Goal: Navigation & Orientation: Find specific page/section

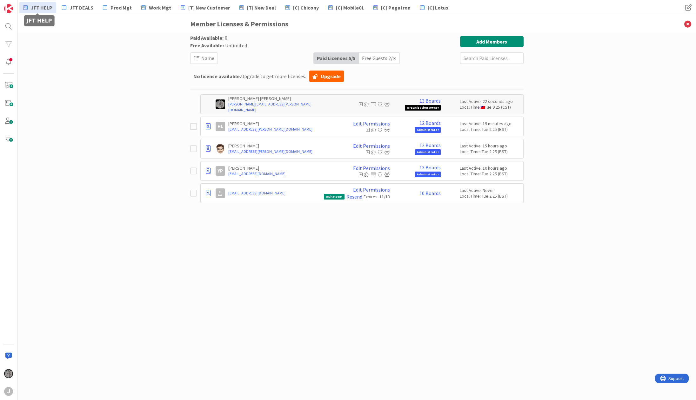
click at [44, 8] on span "JFT HELP" at bounding box center [42, 8] width 22 height 8
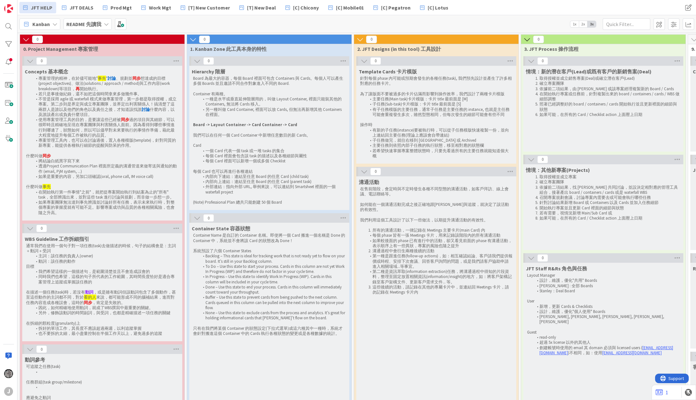
click at [91, 22] on b "README 先讀我" at bounding box center [83, 24] width 35 height 6
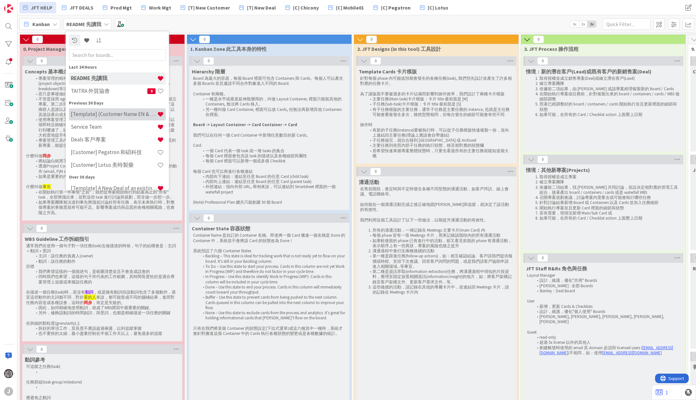
click at [124, 118] on div "[Template] (Customer Name EN & CHT)" at bounding box center [117, 114] width 97 height 12
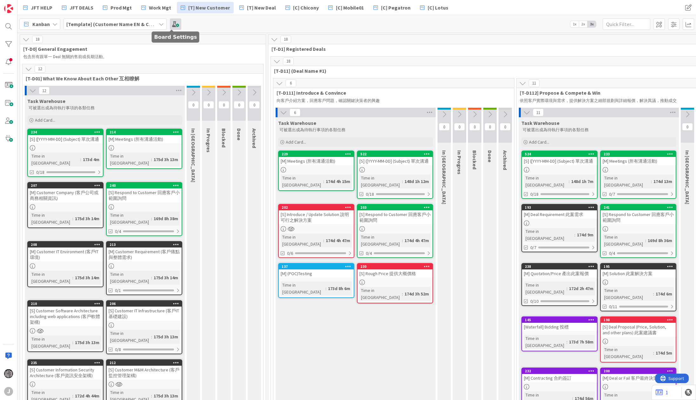
click at [170, 24] on span at bounding box center [175, 23] width 11 height 11
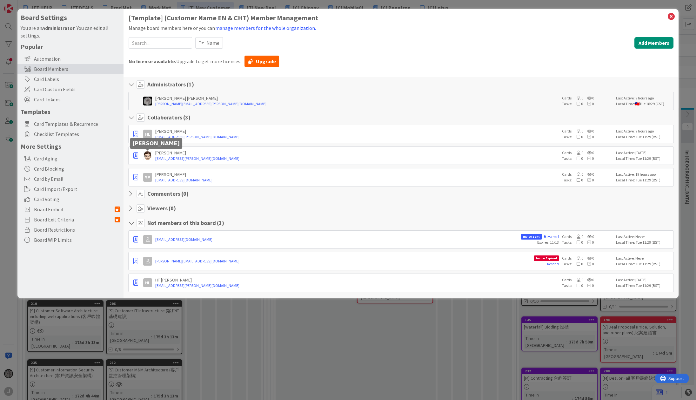
click at [147, 156] on img at bounding box center [147, 155] width 9 height 9
click at [361, 156] on link "[EMAIL_ADDRESS][PERSON_NAME][DOMAIN_NAME]" at bounding box center [357, 159] width 404 height 6
click at [580, 152] on icon at bounding box center [579, 153] width 6 height 4
click at [136, 155] on icon "button" at bounding box center [135, 155] width 5 height 6
click at [149, 166] on link "Promote to Admin" at bounding box center [163, 169] width 63 height 11
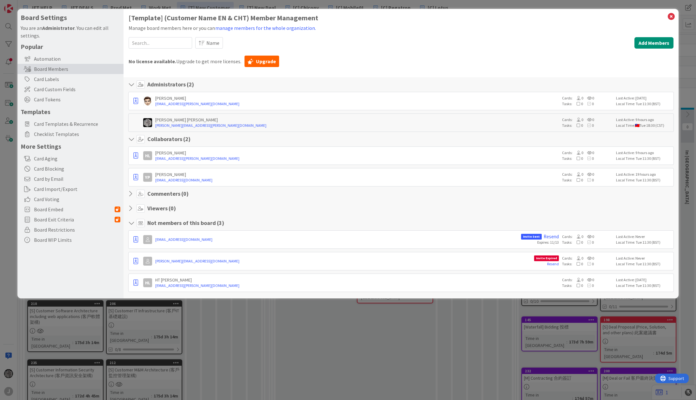
click at [466, 8] on div "Board Settings You are an Administrator . You can edit all settings. Popular Au…" at bounding box center [348, 200] width 696 height 400
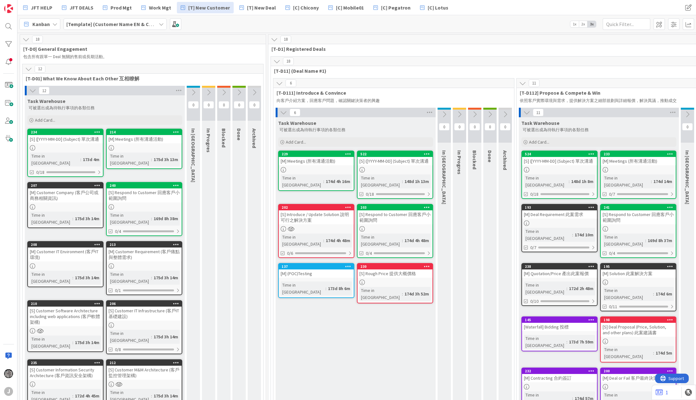
click at [103, 24] on b "[Template] (Customer Name EN & CHT)" at bounding box center [111, 24] width 91 height 6
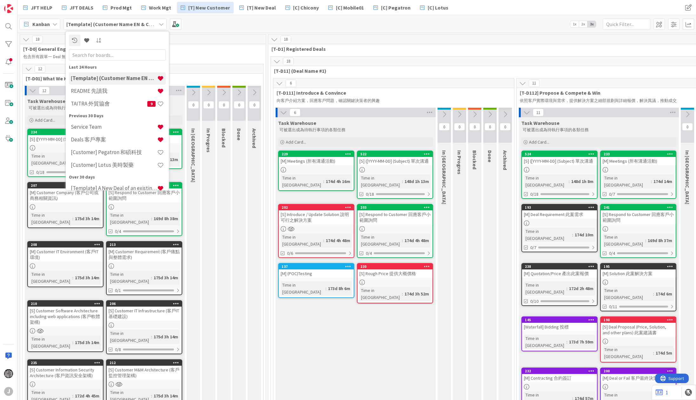
scroll to position [71, 0]
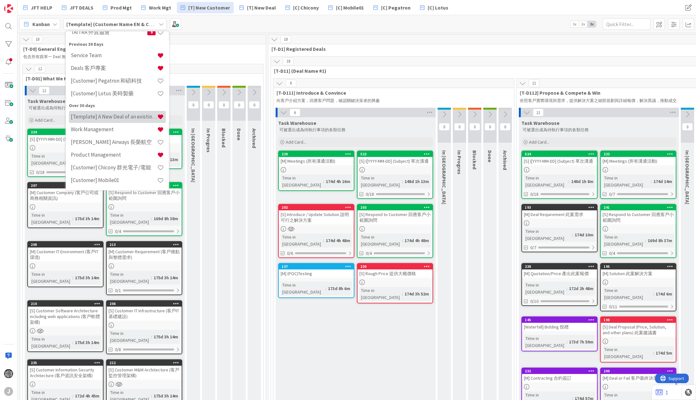
click at [122, 120] on div "[Template] A New Deal of an existing customer & All Cards" at bounding box center [117, 116] width 97 height 12
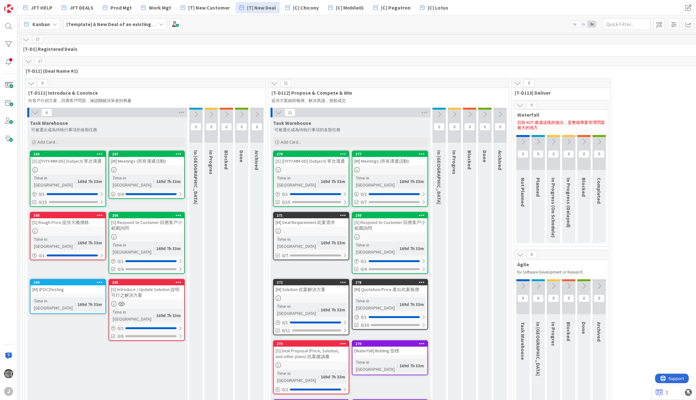
click at [152, 23] on b "[Template] A New Deal of an existing customer & All Cards" at bounding box center [133, 24] width 134 height 6
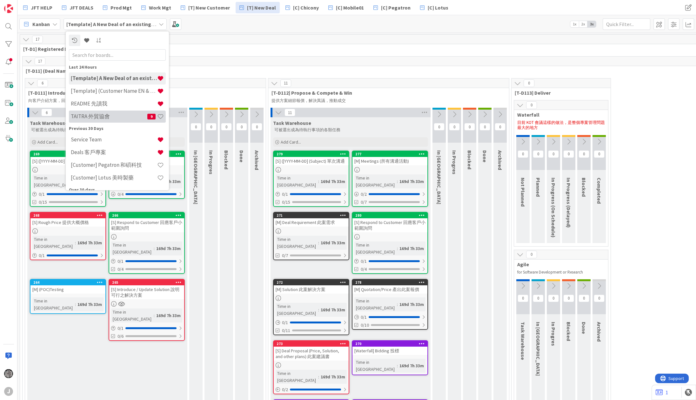
click at [109, 117] on h4 "TAITRA 外貿協會" at bounding box center [109, 116] width 77 height 6
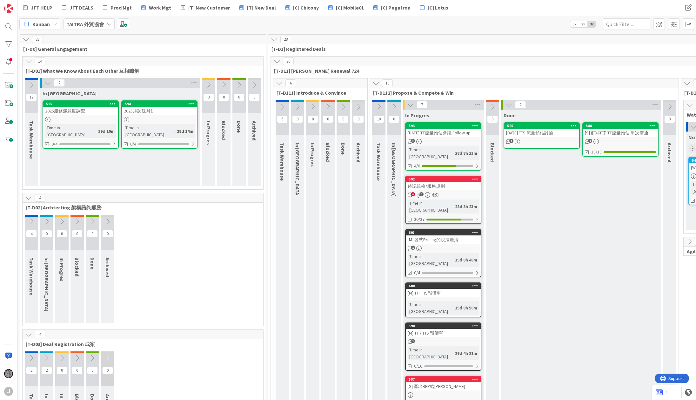
click at [270, 28] on div "Kanban TAITRA 外貿協會 1x 2x 3x" at bounding box center [356, 23] width 678 height 17
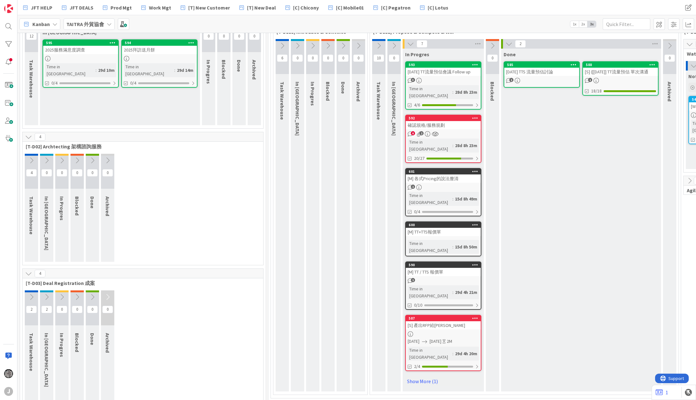
scroll to position [66, 0]
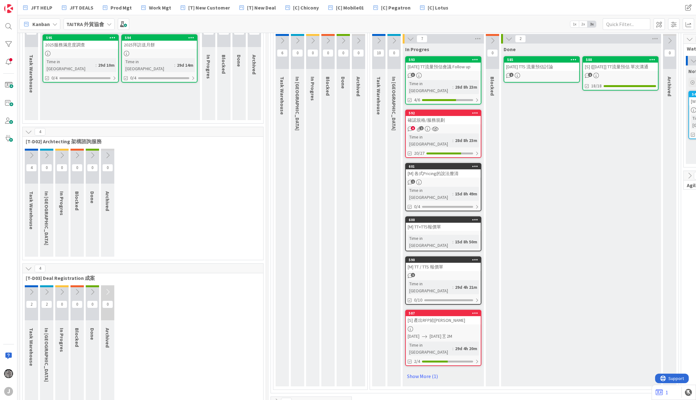
click at [209, 186] on div "4 Task Warehouse 0 In Queue 0 In Progres 0 Blocked 0 Done 0 Archived" at bounding box center [143, 204] width 238 height 111
click at [98, 25] on b "TAITRA 外貿協會" at bounding box center [85, 24] width 38 height 6
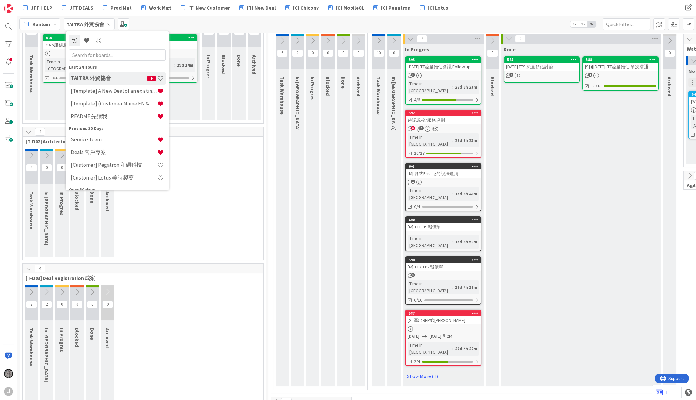
click at [207, 180] on div "4 Task Warehouse 0 In Queue 0 In Progres 0 Blocked 0 Done 0 Archived" at bounding box center [143, 204] width 238 height 111
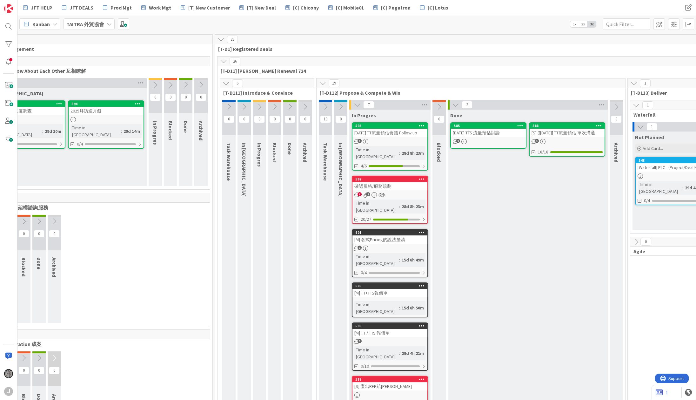
scroll to position [0, 0]
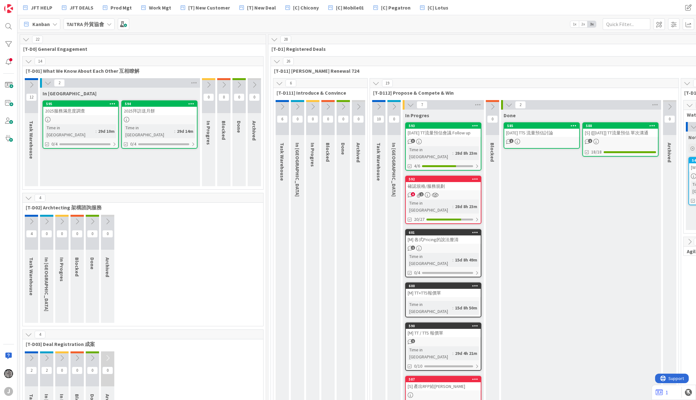
click at [32, 81] on icon at bounding box center [31, 84] width 7 height 7
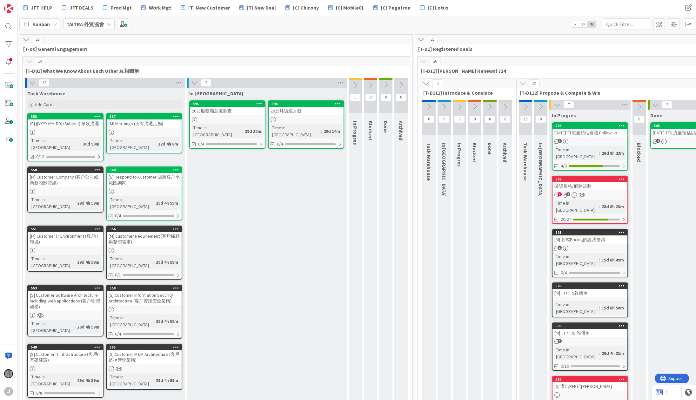
click at [100, 25] on b "TAITRA 外貿協會" at bounding box center [85, 24] width 38 height 6
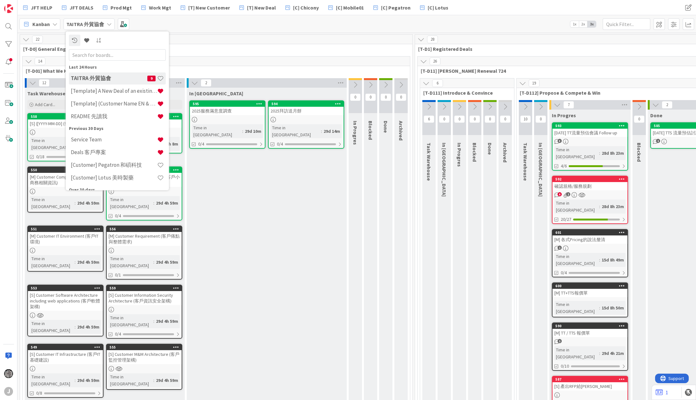
click at [252, 28] on div "Kanban TAITRA 外貿協會 Last 24 Hours TAITRA 外貿協會 9 [Template] A New Deal of an exis…" at bounding box center [356, 23] width 678 height 17
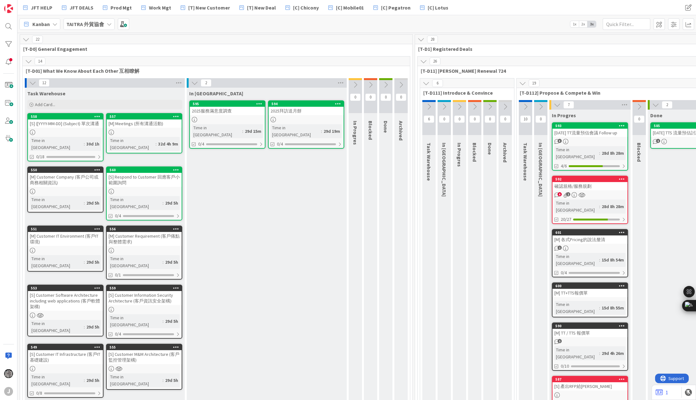
click at [511, 17] on div "Kanban TAITRA 外貿協會 1x 2x 3x" at bounding box center [356, 23] width 678 height 17
click at [76, 23] on b "TAITRA 外貿協會" at bounding box center [85, 24] width 38 height 6
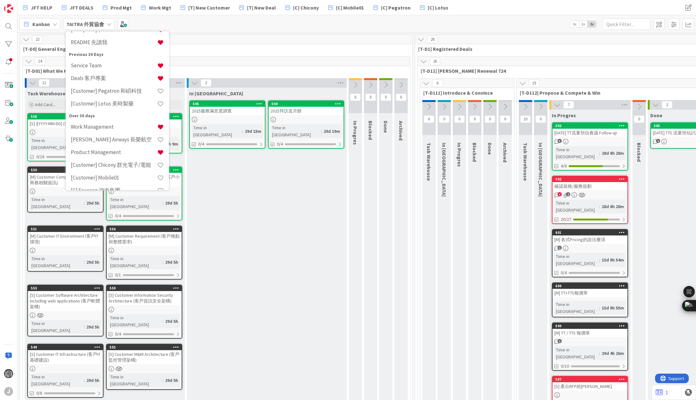
scroll to position [84, 0]
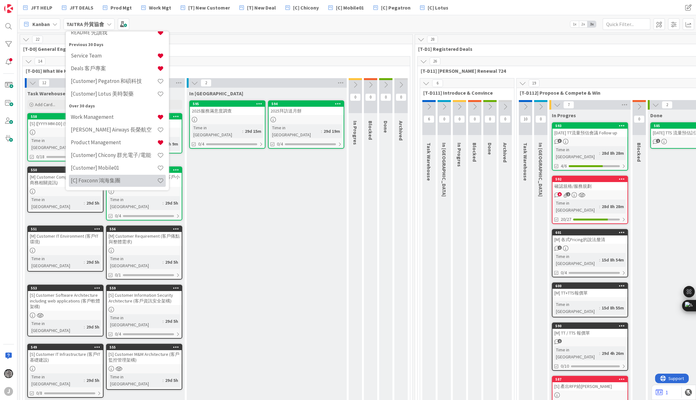
click at [100, 177] on h4 "[C] Foxconn 鴻海集團" at bounding box center [114, 180] width 86 height 6
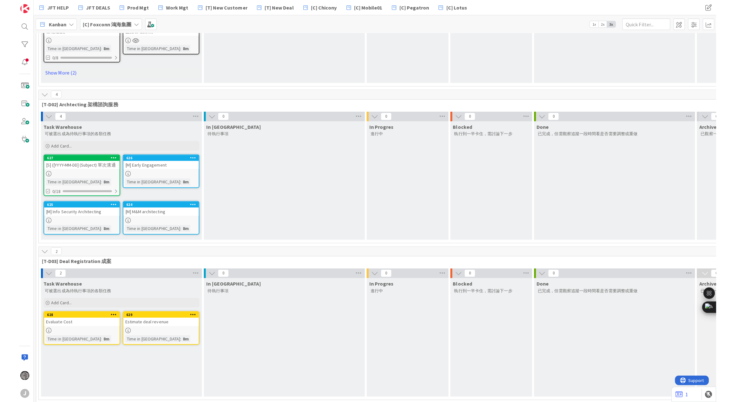
scroll to position [324, 0]
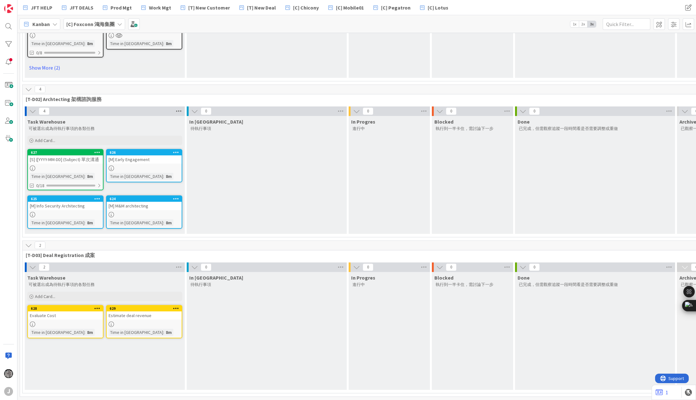
click at [182, 109] on icon at bounding box center [179, 111] width 8 height 10
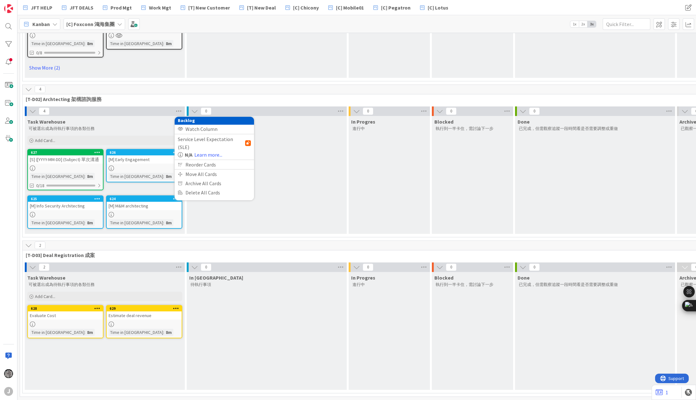
click at [133, 106] on div "4 Backlog Watch Column Service Level Expectation (SLE) N/A Learn more... Reorde…" at bounding box center [105, 111] width 160 height 10
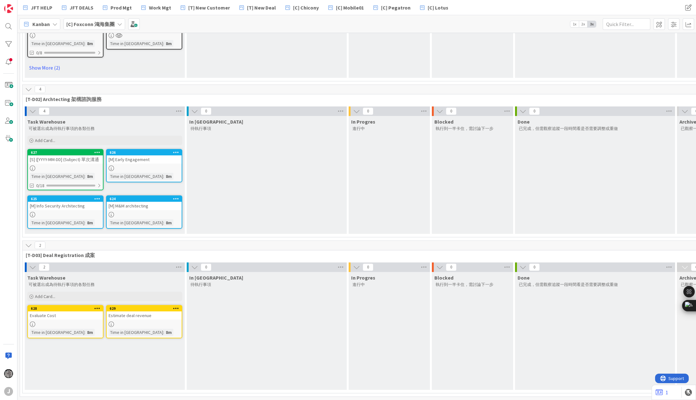
click at [311, 145] on div "In Queue 待執行事項" at bounding box center [267, 175] width 160 height 118
click at [310, 186] on div "In Queue 待執行事項" at bounding box center [267, 175] width 160 height 118
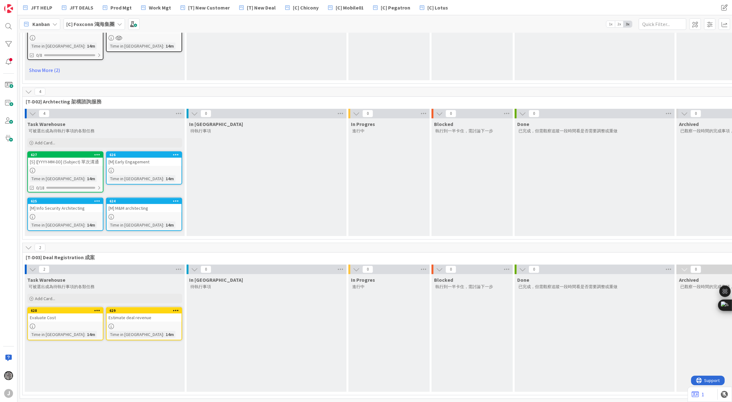
scroll to position [322, 621]
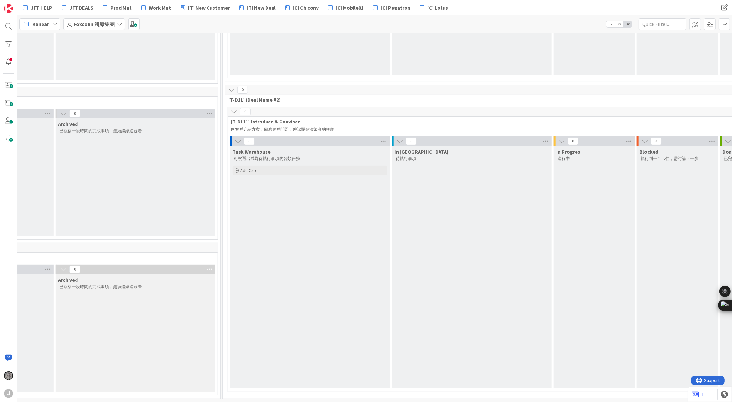
click at [645, 120] on div "0 [T-D111] Introduce & Convince 向客戶介紹方案，回應客戶問題，確認關鍵決策者的興趣" at bounding box center [636, 120] width 817 height 26
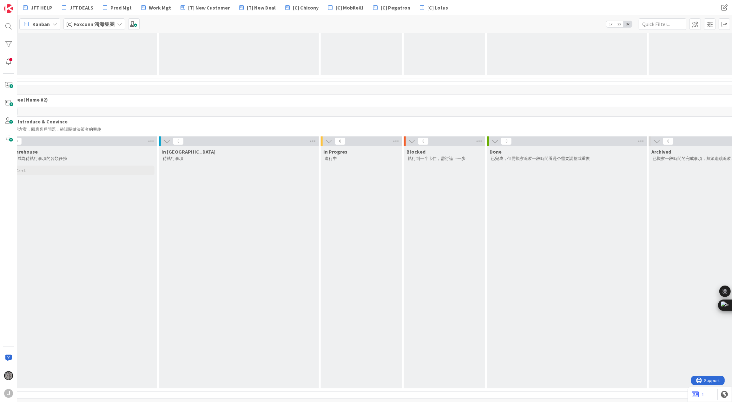
scroll to position [3, 854]
